Goal: Task Accomplishment & Management: Complete application form

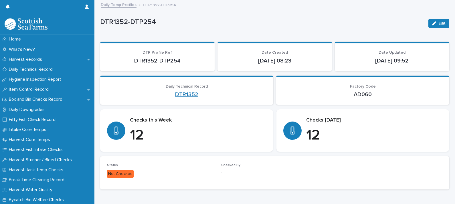
click at [184, 96] on link "DTR1352" at bounding box center [186, 94] width 23 height 7
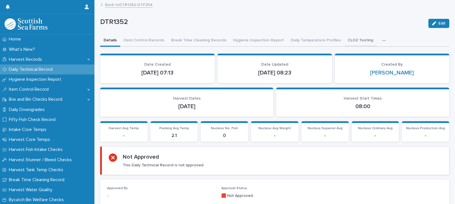
click at [347, 41] on button "CLO2 Testing" at bounding box center [360, 41] width 32 height 12
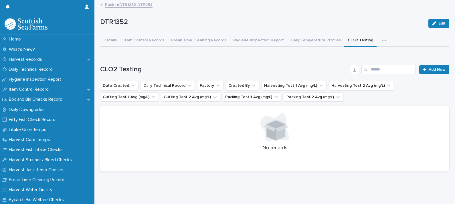
click at [432, 63] on div "Loading... Saving… CLO2 Testing Add New Date Created Daily Technical Record Fac…" at bounding box center [274, 115] width 349 height 123
click at [434, 71] on link "Add New" at bounding box center [434, 69] width 30 height 9
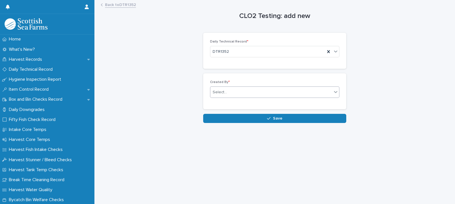
click at [233, 95] on div "Select..." at bounding box center [271, 92] width 122 height 9
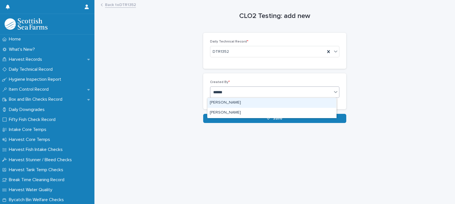
type input "*******"
click at [240, 104] on div "[PERSON_NAME]" at bounding box center [271, 103] width 129 height 10
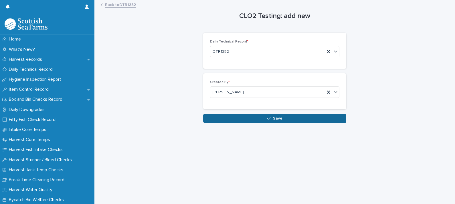
click at [257, 120] on button "Save" at bounding box center [274, 118] width 143 height 9
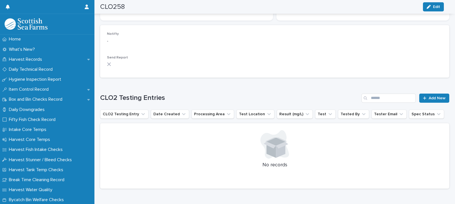
scroll to position [166, 0]
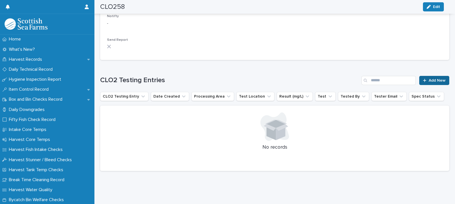
click at [430, 79] on span "Add New" at bounding box center [436, 81] width 17 height 4
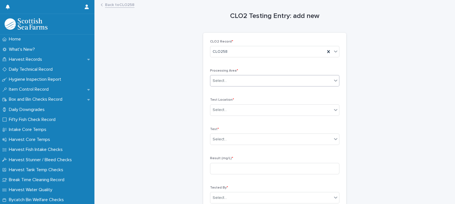
click at [227, 81] on input "text" at bounding box center [227, 81] width 1 height 5
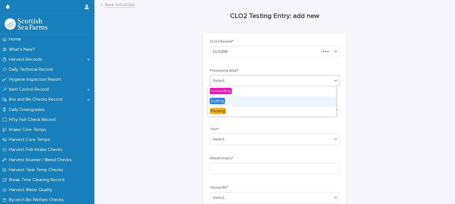
click at [219, 100] on span "Gutting" at bounding box center [217, 101] width 15 height 6
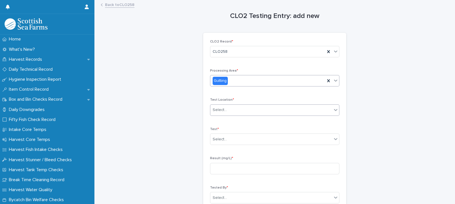
click at [228, 110] on div "Select..." at bounding box center [271, 110] width 122 height 9
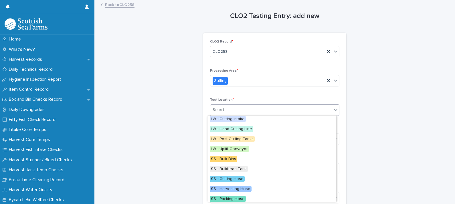
scroll to position [64, 0]
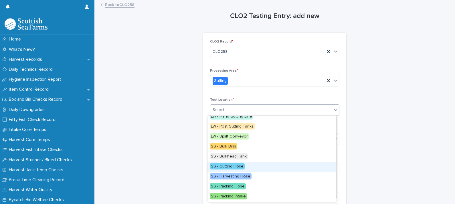
click at [232, 165] on span "SS - Gutting Hose" at bounding box center [227, 167] width 35 height 6
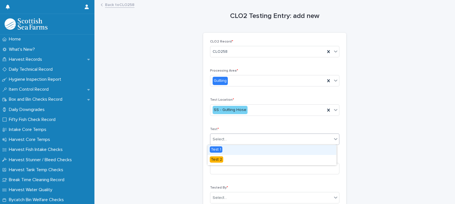
click at [226, 138] on div "Select..." at bounding box center [271, 139] width 122 height 9
click at [225, 149] on div "Test 1" at bounding box center [271, 150] width 129 height 10
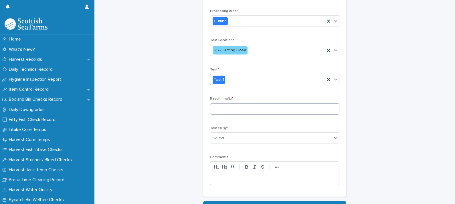
scroll to position [71, 0]
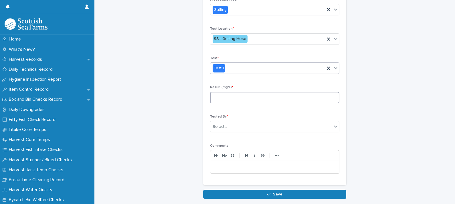
click at [225, 99] on input at bounding box center [274, 97] width 129 height 11
type input "****"
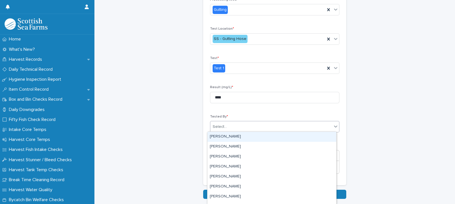
click at [229, 124] on div "Select..." at bounding box center [271, 126] width 122 height 9
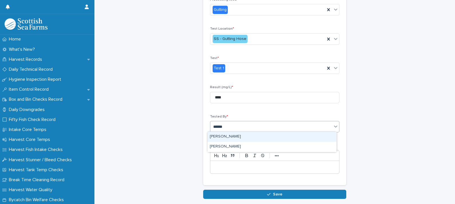
type input "*******"
click at [232, 136] on div "[PERSON_NAME]" at bounding box center [271, 137] width 129 height 10
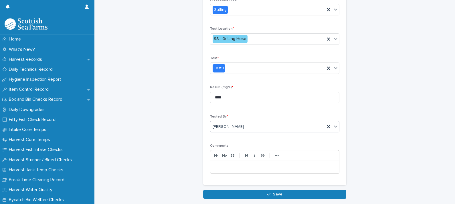
click at [236, 167] on p at bounding box center [274, 168] width 120 height 6
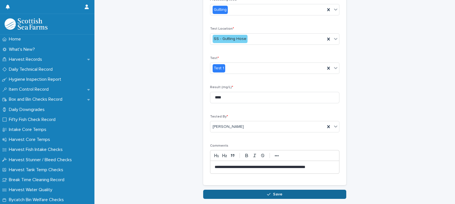
click at [277, 191] on button "Save" at bounding box center [274, 194] width 143 height 9
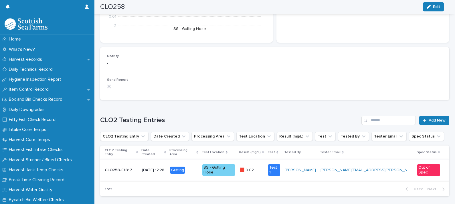
scroll to position [131, 0]
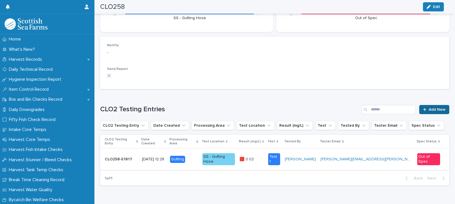
click at [430, 108] on span "Add New" at bounding box center [436, 110] width 17 height 4
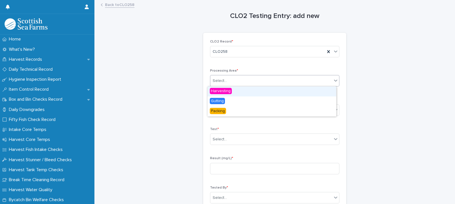
click at [236, 79] on div "Select..." at bounding box center [271, 80] width 122 height 9
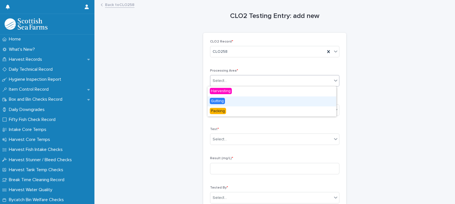
click at [222, 99] on span "Gutting" at bounding box center [217, 101] width 15 height 6
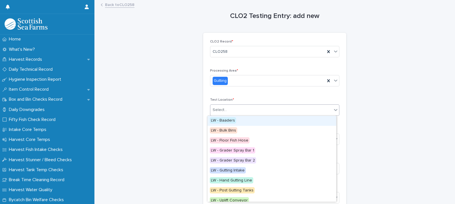
click at [229, 112] on div "Select..." at bounding box center [271, 110] width 122 height 9
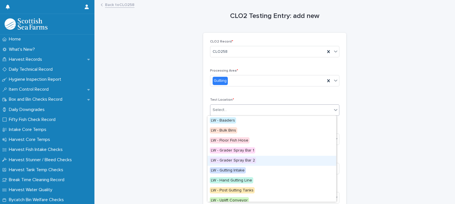
scroll to position [64, 0]
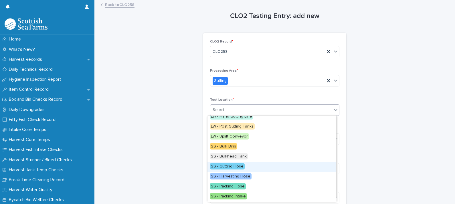
click at [239, 166] on span "SS - Gutting Hose" at bounding box center [227, 167] width 35 height 6
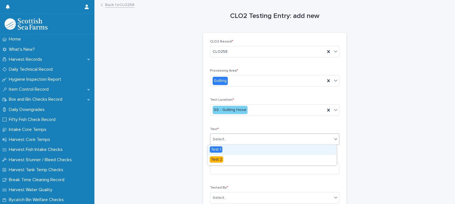
click at [227, 140] on input "text" at bounding box center [227, 139] width 1 height 5
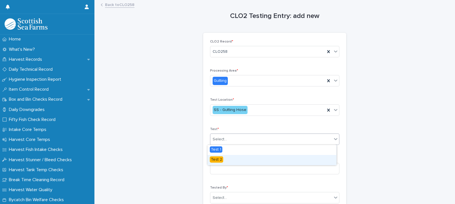
click at [222, 157] on div "Test 2" at bounding box center [271, 160] width 129 height 10
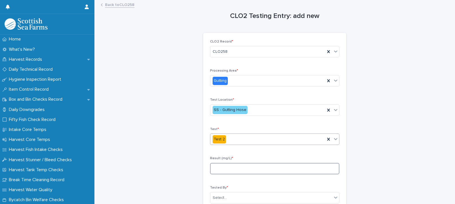
click at [229, 166] on input at bounding box center [274, 168] width 129 height 11
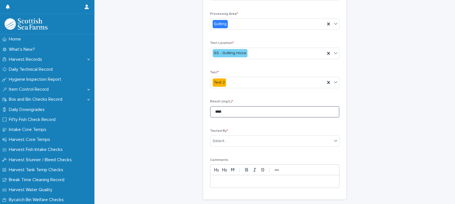
scroll to position [71, 0]
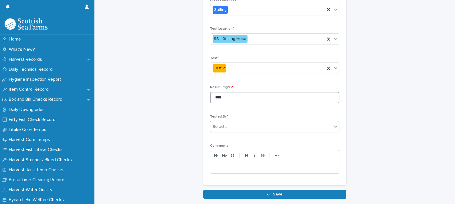
type input "****"
click at [226, 125] on div "Select..." at bounding box center [271, 126] width 122 height 9
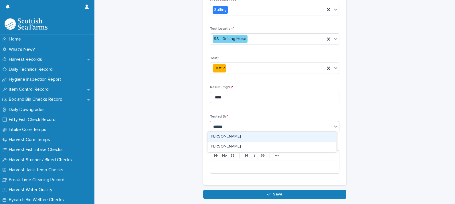
type input "*******"
click at [232, 135] on div "[PERSON_NAME]" at bounding box center [271, 137] width 129 height 10
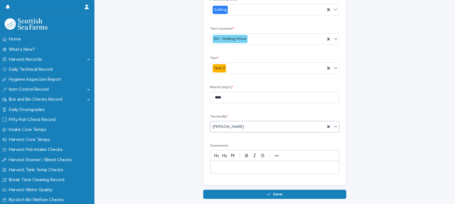
click at [229, 165] on p at bounding box center [274, 168] width 120 height 6
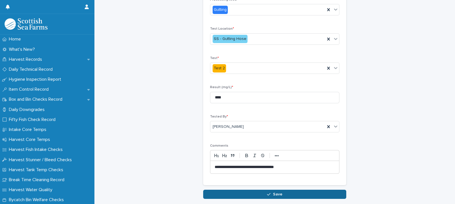
click at [277, 191] on button "Save" at bounding box center [274, 194] width 143 height 9
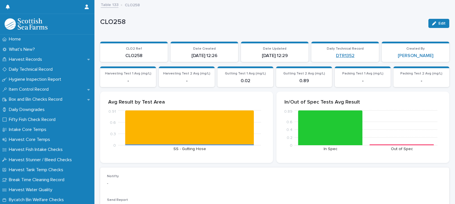
click at [342, 56] on link "DTR1352" at bounding box center [345, 55] width 19 height 5
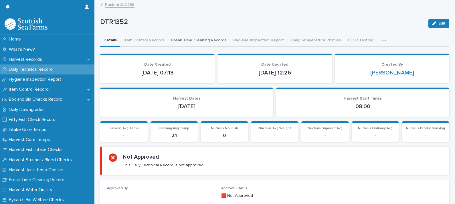
click at [188, 41] on button "Break Time Cleaning Records" at bounding box center [199, 41] width 62 height 12
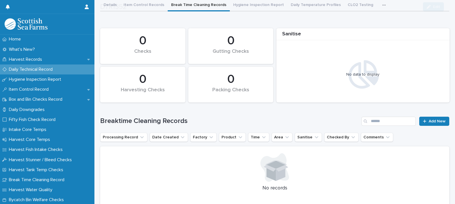
scroll to position [81, 0]
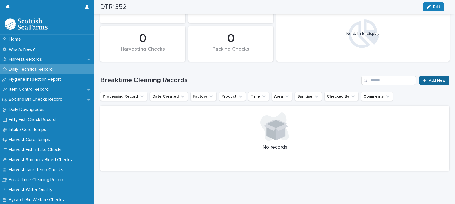
click at [428, 79] on span "Add New" at bounding box center [436, 81] width 17 height 4
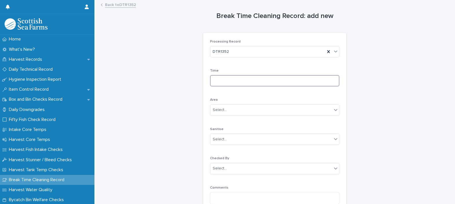
click at [214, 81] on input at bounding box center [274, 80] width 129 height 11
type input "*"
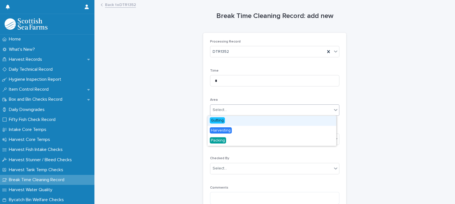
click at [227, 114] on div "Select..." at bounding box center [271, 110] width 122 height 9
click at [222, 121] on span "Gutting" at bounding box center [217, 121] width 15 height 6
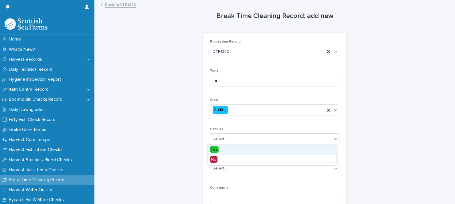
click at [220, 139] on div "Select..." at bounding box center [219, 140] width 14 height 6
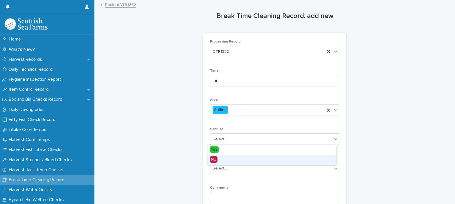
click at [222, 158] on div "No" at bounding box center [271, 160] width 129 height 10
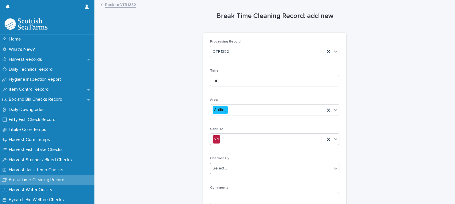
click at [223, 169] on div "Select..." at bounding box center [219, 169] width 14 height 6
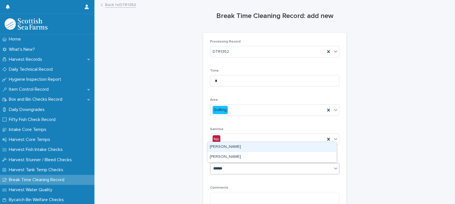
type input "*******"
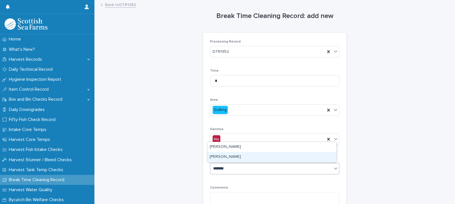
click at [227, 159] on div "[PERSON_NAME]" at bounding box center [271, 157] width 129 height 10
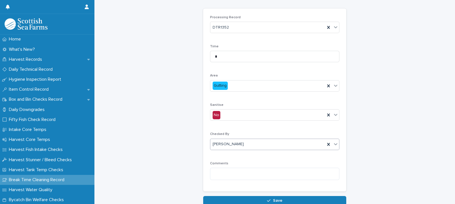
scroll to position [59, 0]
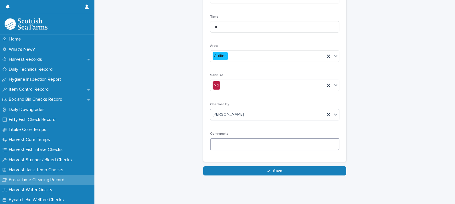
click at [228, 143] on textarea at bounding box center [274, 144] width 129 height 12
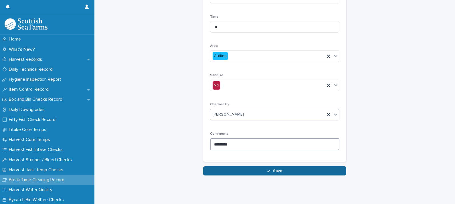
type textarea "********"
click at [267, 170] on icon "button" at bounding box center [268, 171] width 3 height 3
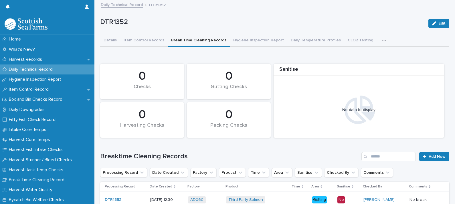
click at [382, 39] on div "button" at bounding box center [385, 41] width 6 height 4
click at [347, 24] on p "DTR1352" at bounding box center [261, 22] width 323 height 8
click at [110, 40] on button "Details" at bounding box center [110, 41] width 20 height 12
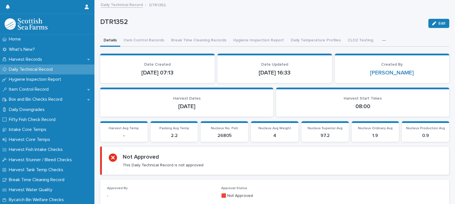
click at [40, 70] on p "Daily Technical Record" at bounding box center [32, 69] width 51 height 5
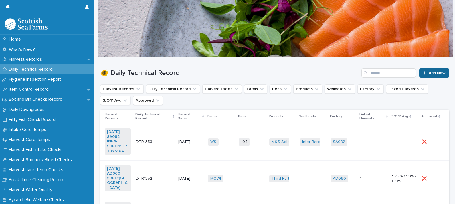
click at [430, 71] on span "Add New" at bounding box center [436, 73] width 17 height 4
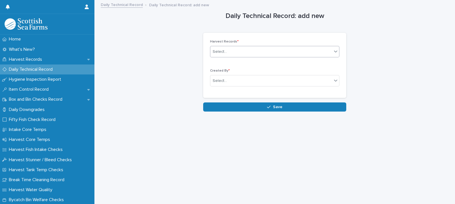
click at [236, 56] on div "Select..." at bounding box center [271, 51] width 122 height 9
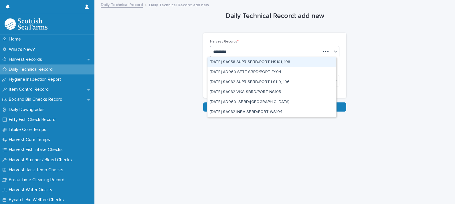
type input "**********"
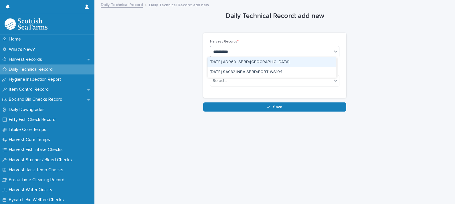
click at [259, 63] on div "14-10-2025 AD060 -SBRD/PORT MOWI" at bounding box center [271, 62] width 129 height 10
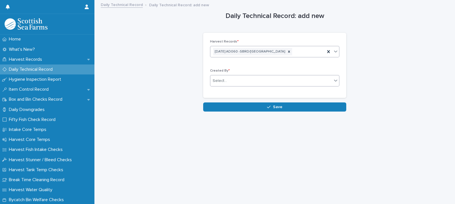
click at [230, 83] on div "Select..." at bounding box center [271, 80] width 122 height 9
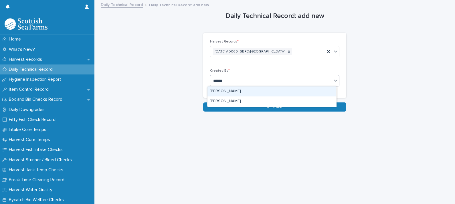
type input "*******"
click at [230, 90] on div "[PERSON_NAME]" at bounding box center [271, 92] width 129 height 10
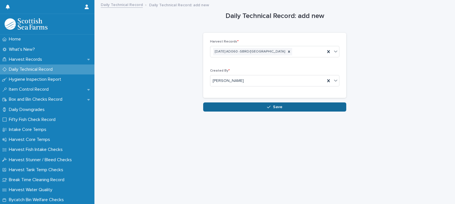
click at [257, 109] on button "Save" at bounding box center [274, 107] width 143 height 9
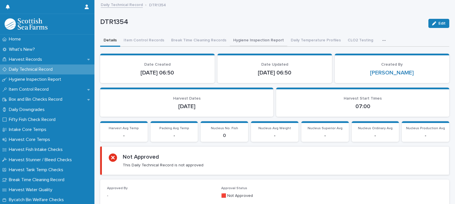
click at [251, 41] on button "Hygiene Inspection Report" at bounding box center [258, 41] width 57 height 12
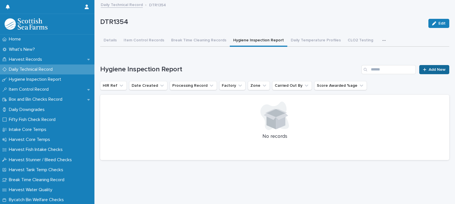
click at [428, 70] on span "Add New" at bounding box center [436, 70] width 17 height 4
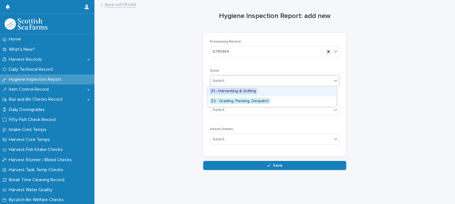
click at [239, 83] on div "Select..." at bounding box center [271, 80] width 122 height 9
click at [244, 90] on span "Z1 - Harvesting & Gutting" at bounding box center [233, 91] width 47 height 6
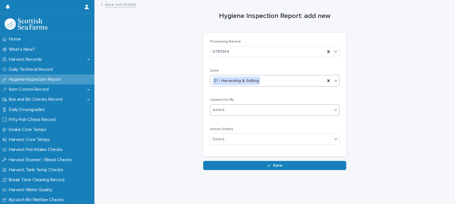
click at [226, 112] on div "Select..." at bounding box center [271, 110] width 122 height 9
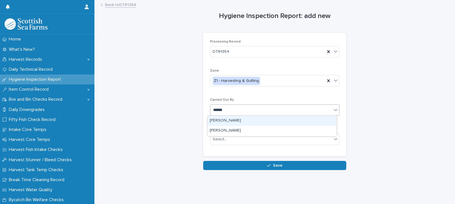
type input "*******"
click at [228, 121] on div "[PERSON_NAME]" at bounding box center [271, 121] width 129 height 10
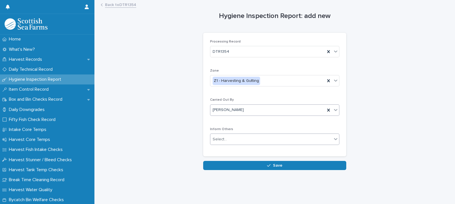
click at [227, 141] on input "text" at bounding box center [227, 139] width 1 height 5
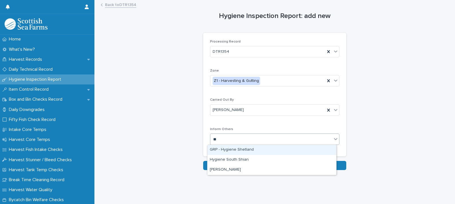
type input "***"
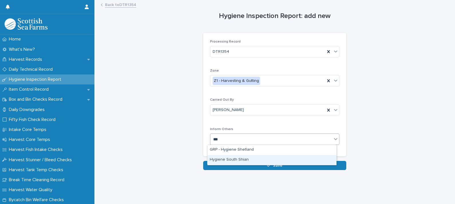
click at [239, 159] on div "Hygiene South Shian" at bounding box center [271, 160] width 129 height 10
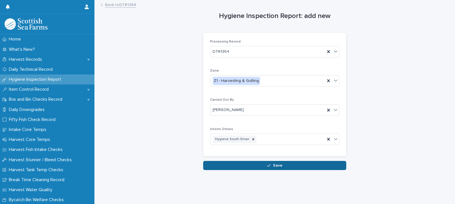
click at [250, 163] on button "Save" at bounding box center [274, 165] width 143 height 9
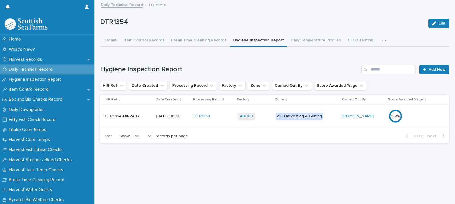
click at [326, 124] on td "Z1 - Harvesting & Gutting" at bounding box center [306, 116] width 67 height 23
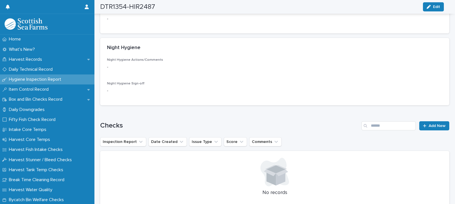
scroll to position [215, 0]
click at [429, 122] on link "Add New" at bounding box center [434, 125] width 30 height 9
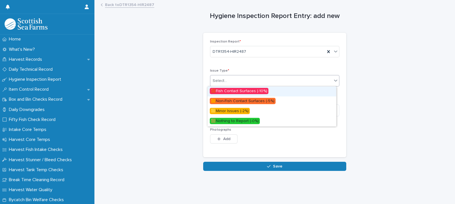
click at [221, 82] on div "Select..." at bounding box center [219, 81] width 14 height 6
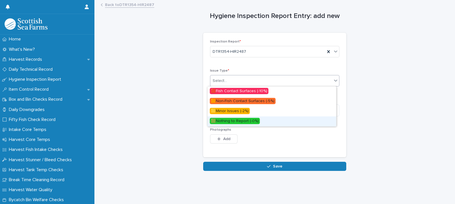
click at [236, 122] on span "🟩Nothing to Report (-0%)" at bounding box center [235, 121] width 50 height 6
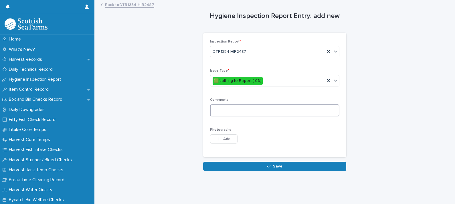
click at [232, 111] on textarea at bounding box center [274, 111] width 129 height 12
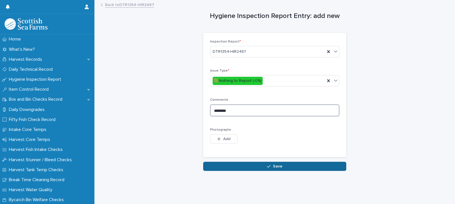
type textarea "********"
click at [267, 166] on icon "button" at bounding box center [268, 167] width 3 height 4
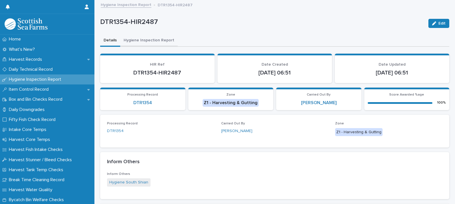
click at [146, 39] on button "Hygiene Inspection Report" at bounding box center [148, 41] width 57 height 12
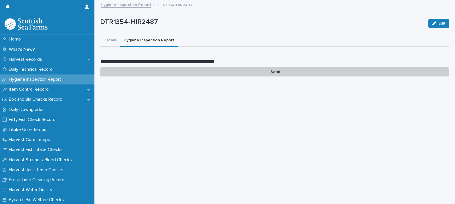
click at [273, 71] on p "Send" at bounding box center [274, 71] width 349 height 9
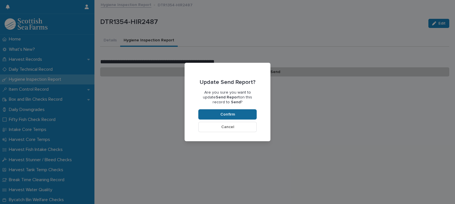
drag, startPoint x: 227, startPoint y: 115, endPoint x: 229, endPoint y: 117, distance: 3.1
click at [229, 117] on button "Confirm" at bounding box center [227, 115] width 58 height 10
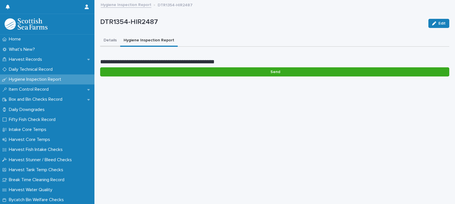
click at [104, 40] on button "Details" at bounding box center [110, 41] width 20 height 12
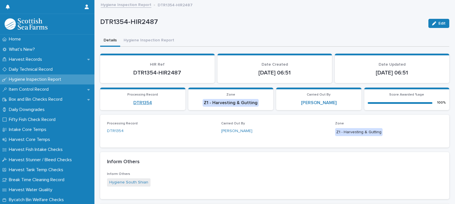
click at [142, 103] on link "DTR1354" at bounding box center [142, 102] width 19 height 5
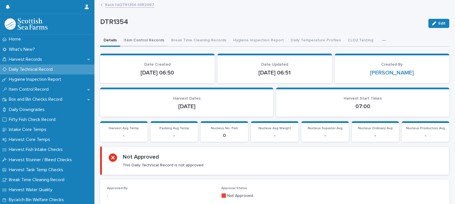
click at [143, 40] on button "Item Control Records" at bounding box center [143, 41] width 47 height 12
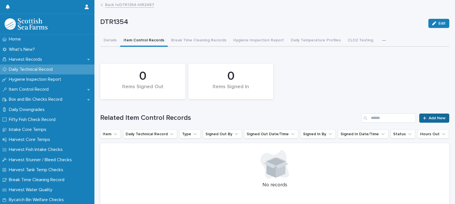
click at [431, 118] on span "Add New" at bounding box center [436, 118] width 17 height 4
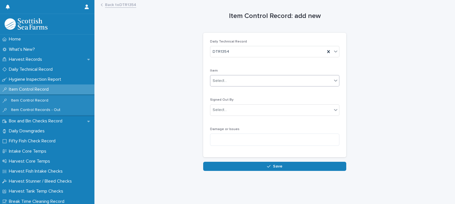
click at [216, 83] on div "Select..." at bounding box center [219, 81] width 14 height 6
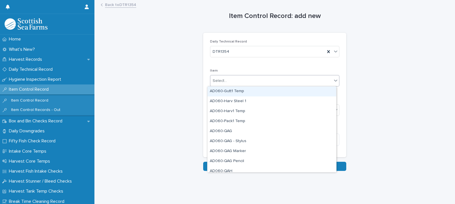
click at [236, 93] on div "AD060-Gutt1 Temp" at bounding box center [271, 92] width 129 height 10
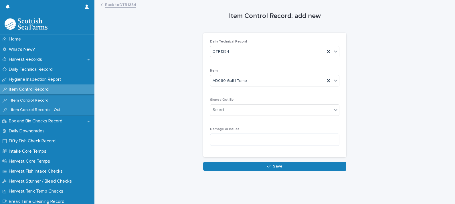
click at [227, 117] on div "Signed Out By Select..." at bounding box center [274, 109] width 129 height 22
click at [224, 114] on div "Select..." at bounding box center [271, 110] width 122 height 9
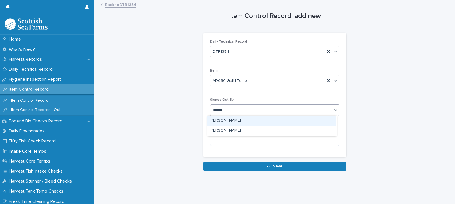
type input "*******"
click at [225, 122] on div "[PERSON_NAME]" at bounding box center [271, 121] width 129 height 10
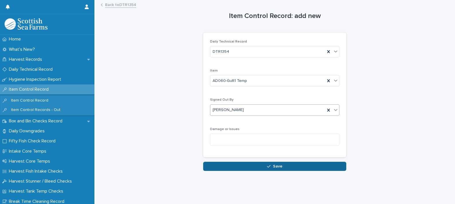
click at [273, 167] on span "Save" at bounding box center [277, 167] width 9 height 4
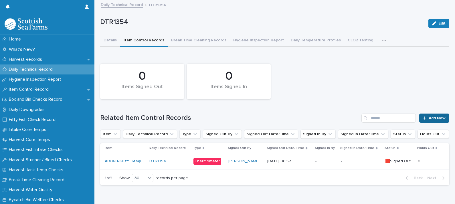
click at [423, 118] on link "Add New" at bounding box center [434, 118] width 30 height 9
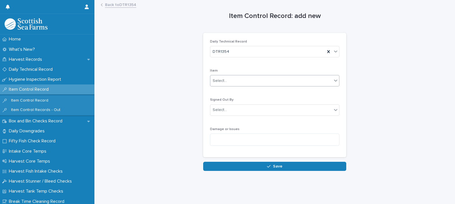
click at [221, 80] on div "Select..." at bounding box center [219, 81] width 14 height 6
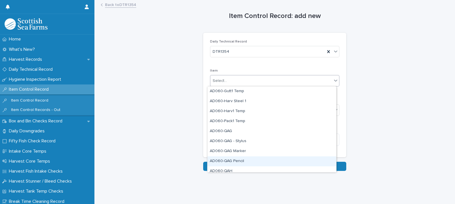
click at [239, 161] on div "AD060-QAG Pencil" at bounding box center [271, 162] width 129 height 10
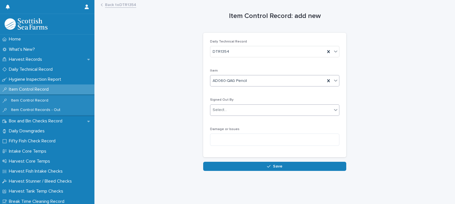
click at [228, 112] on div "Select..." at bounding box center [271, 110] width 122 height 9
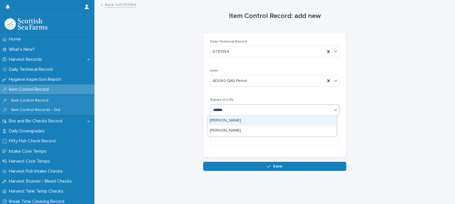
type input "*******"
click at [231, 118] on div "[PERSON_NAME]" at bounding box center [271, 121] width 129 height 10
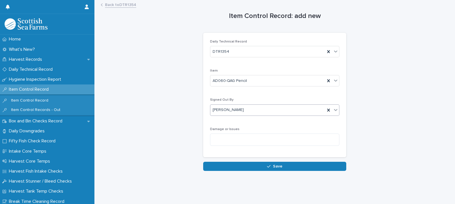
click at [259, 163] on button "Save" at bounding box center [274, 166] width 143 height 9
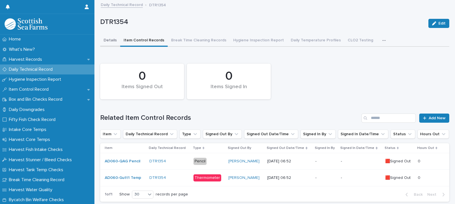
click at [111, 40] on button "Details" at bounding box center [110, 41] width 20 height 12
